Goal: Obtain resource: Obtain resource

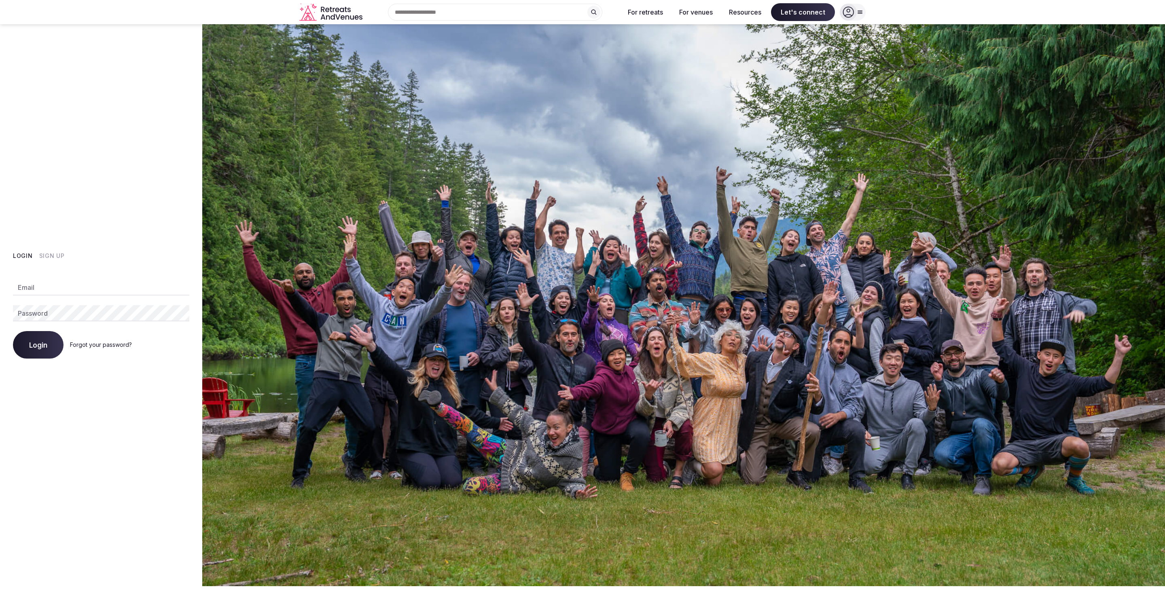
type input "**********"
click at [29, 343] on button "Login" at bounding box center [38, 345] width 51 height 28
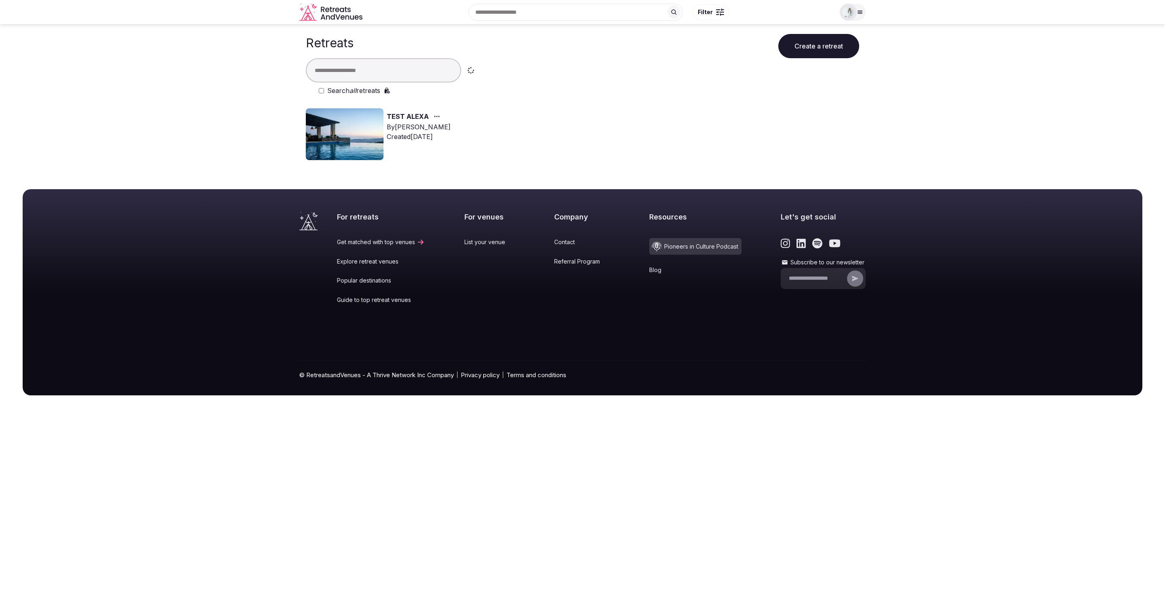
click at [859, 10] on icon at bounding box center [860, 12] width 6 height 6
click at [695, 133] on div "TEST ALEXA By Alexa Bustamante Created Aug 12th, 2024" at bounding box center [582, 137] width 553 height 58
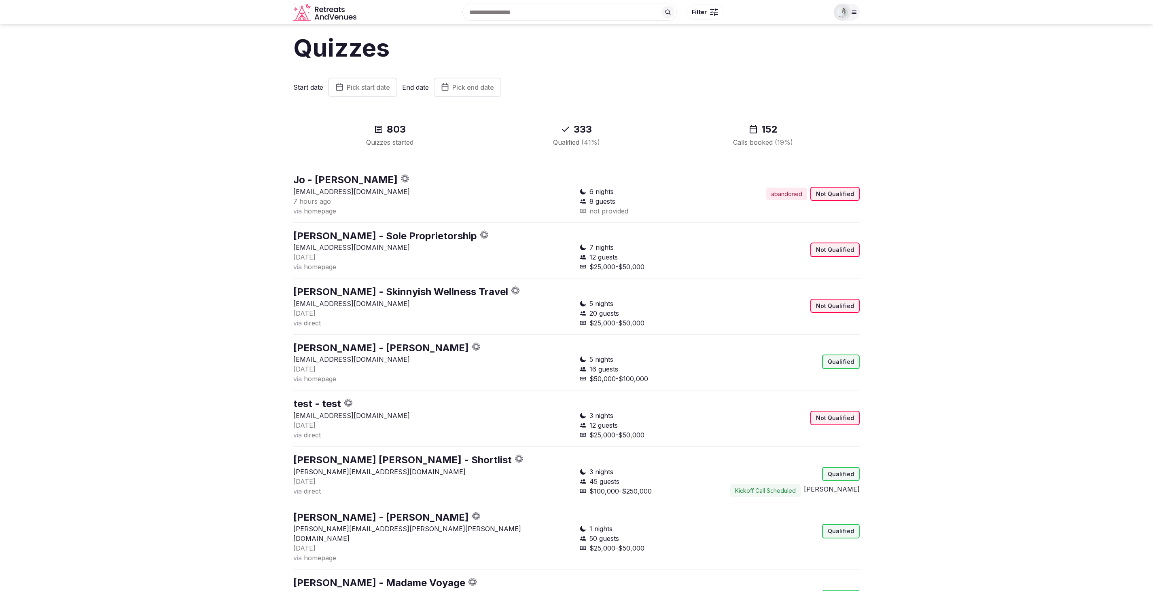
click at [360, 86] on span "Pick start date" at bounding box center [368, 87] width 43 height 8
click at [340, 182] on button "11" at bounding box center [336, 180] width 11 height 12
click at [465, 84] on span "Pick end date" at bounding box center [452, 87] width 42 height 8
click at [439, 198] on button "17" at bounding box center [439, 194] width 11 height 12
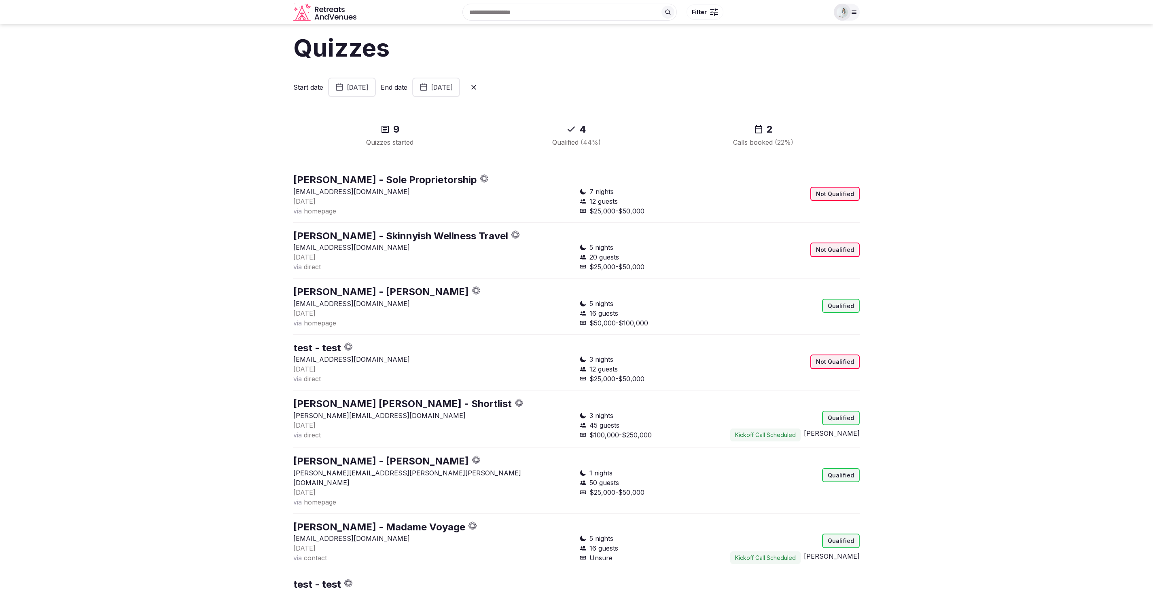
click at [948, 162] on section "Quizzes Start date August 11th, 2025 End date August 17th, 2025 9 Quizzes start…" at bounding box center [576, 361] width 1153 height 675
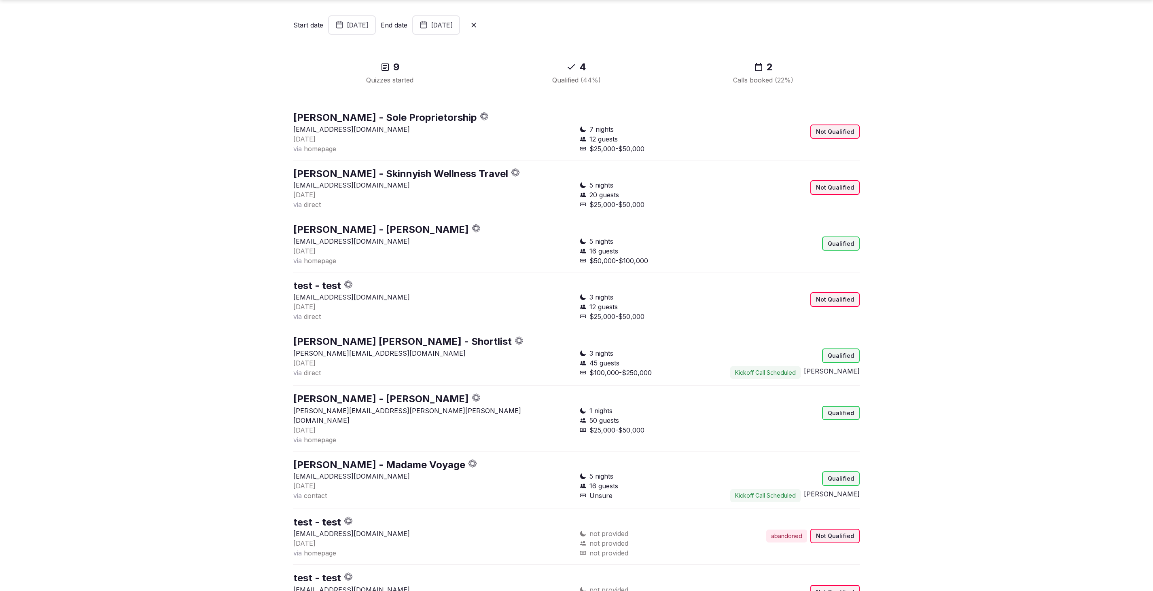
scroll to position [63, 0]
drag, startPoint x: 367, startPoint y: 353, endPoint x: 289, endPoint y: 348, distance: 78.2
click at [289, 348] on section "Quizzes Start date August 11th, 2025 End date August 17th, 2025 9 Quizzes start…" at bounding box center [576, 298] width 1153 height 675
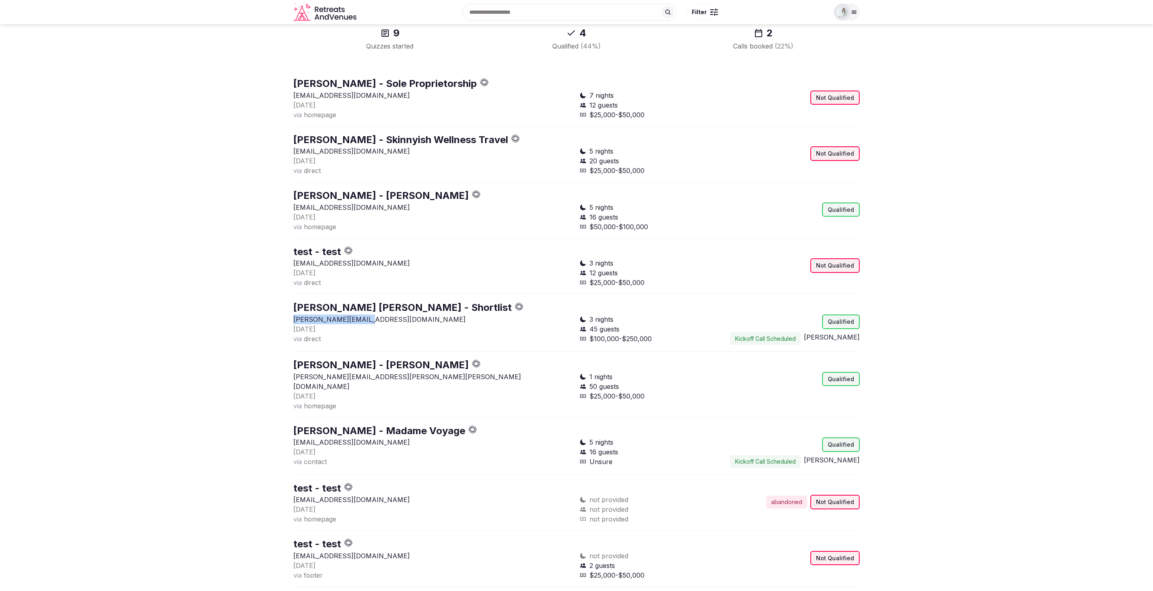
scroll to position [99, 0]
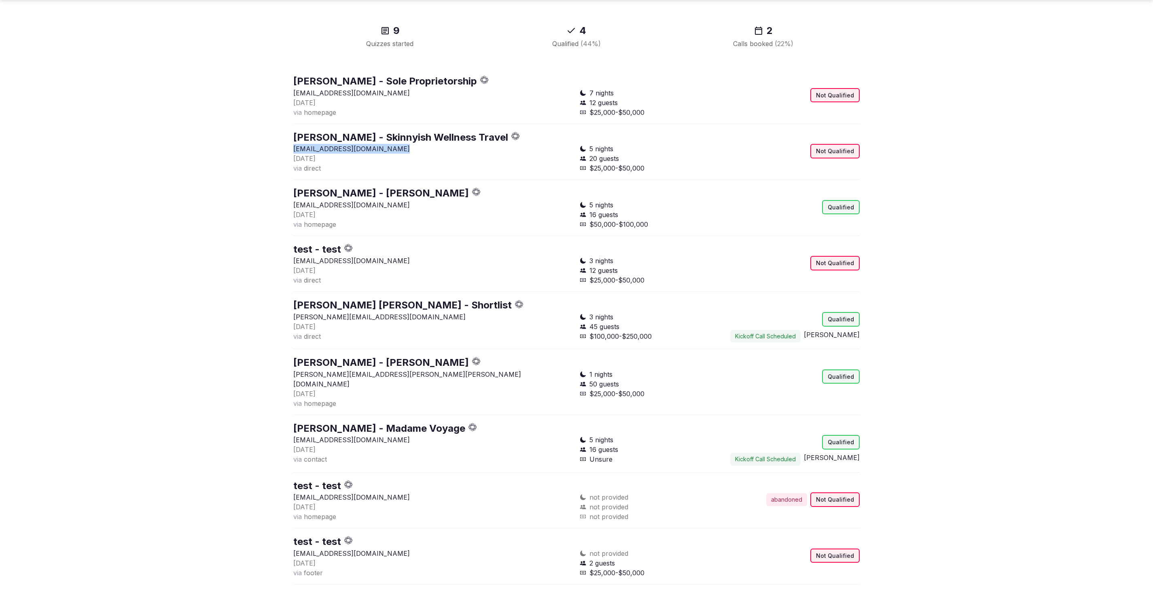
drag, startPoint x: 395, startPoint y: 150, endPoint x: 288, endPoint y: 148, distance: 106.8
click at [288, 148] on section "Quizzes Start date August 11th, 2025 End date August 17th, 2025 9 Quizzes start…" at bounding box center [576, 263] width 1153 height 675
copy p "shadonne@skinnyishtravel.com"
drag, startPoint x: 376, startPoint y: 207, endPoint x: 287, endPoint y: 205, distance: 89.4
click at [287, 205] on section "Quizzes Start date August 11th, 2025 End date August 17th, 2025 9 Quizzes start…" at bounding box center [576, 263] width 1153 height 675
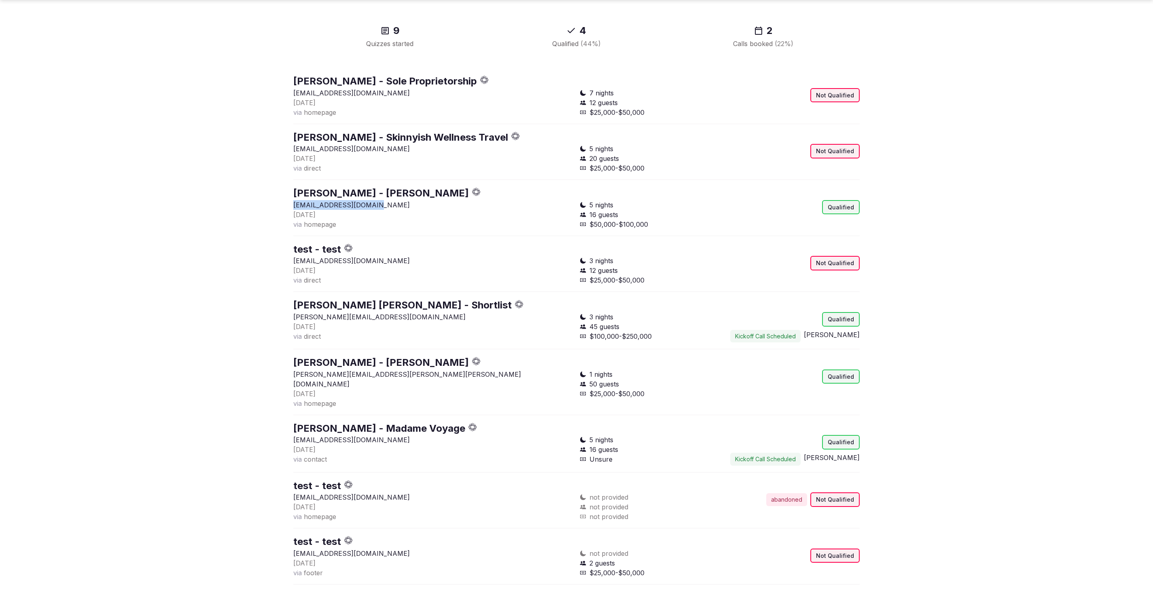
copy p "Dooleyellieb@gmail.com"
drag, startPoint x: 358, startPoint y: 317, endPoint x: 287, endPoint y: 313, distance: 71.7
click at [287, 313] on section "Quizzes Start date August 11th, 2025 End date August 17th, 2025 9 Quizzes start…" at bounding box center [576, 263] width 1153 height 675
copy p "austen@shortlist.net"
drag, startPoint x: 377, startPoint y: 374, endPoint x: 291, endPoint y: 377, distance: 85.4
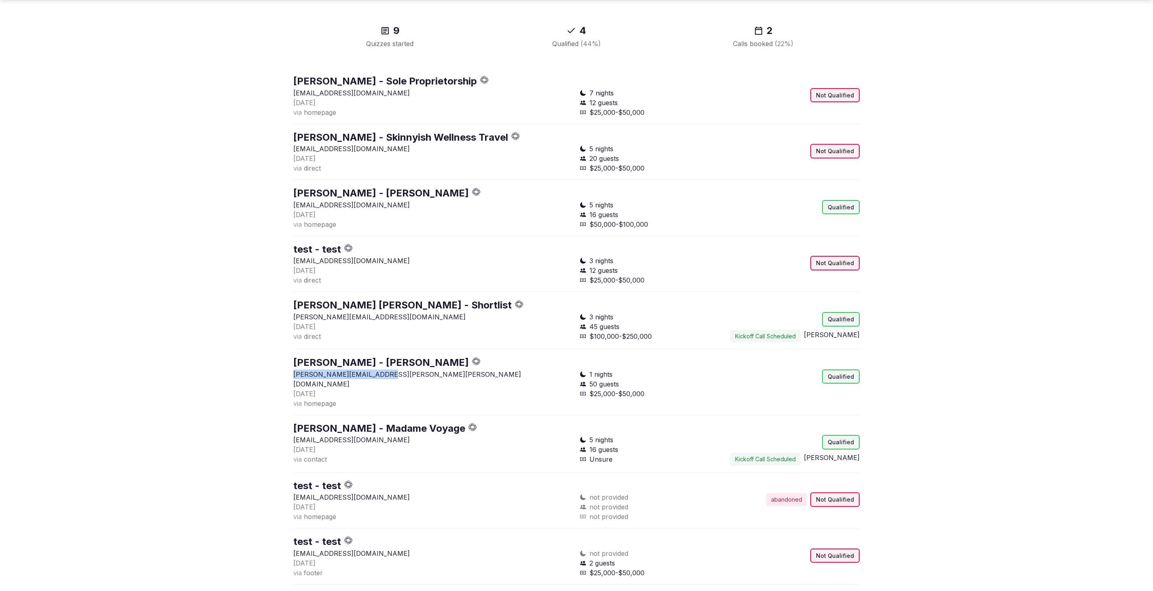
click at [291, 377] on section "Quizzes Start date August 11th, 2025 End date August 17th, 2025 9 Quizzes start…" at bounding box center [576, 263] width 1153 height 675
copy p "jennifer.zhou@binghan.net"
drag, startPoint x: 393, startPoint y: 434, endPoint x: 283, endPoint y: 432, distance: 110.0
click at [283, 432] on section "Quizzes Start date August 11th, 2025 End date August 17th, 2025 9 Quizzes start…" at bounding box center [576, 263] width 1153 height 675
copy p "hello@madamevoyage.com.au"
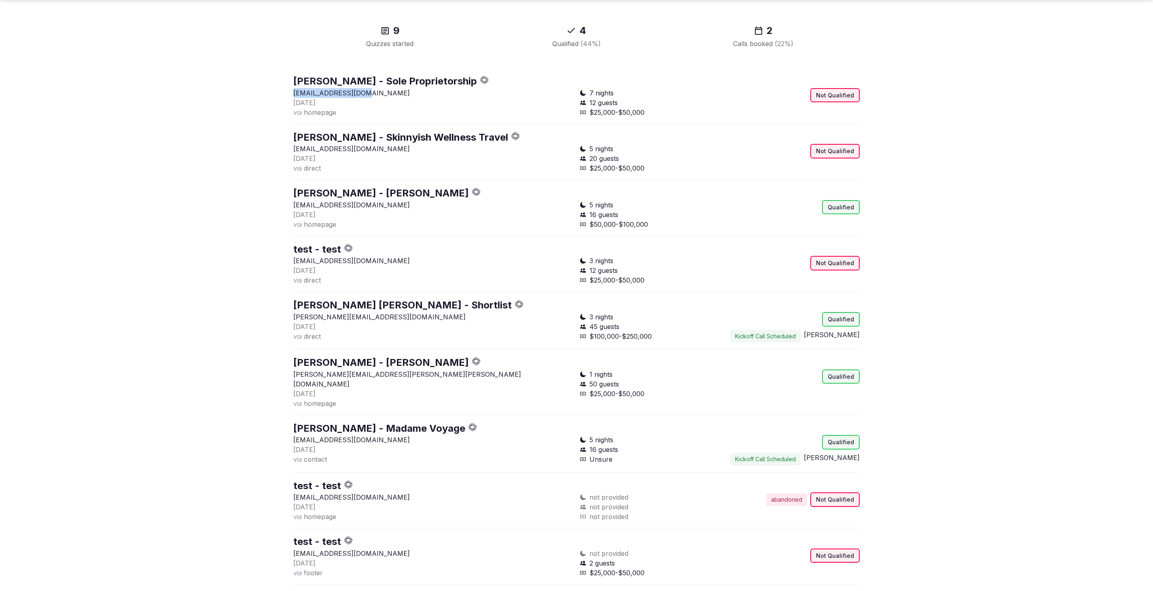
drag, startPoint x: 365, startPoint y: 93, endPoint x: 288, endPoint y: 92, distance: 76.8
click at [288, 92] on section "Quizzes Start date August 11th, 2025 End date August 17th, 2025 9 Quizzes start…" at bounding box center [576, 263] width 1153 height 675
copy p "Erin5ever@yahoo.com"
